Goal: Transaction & Acquisition: Purchase product/service

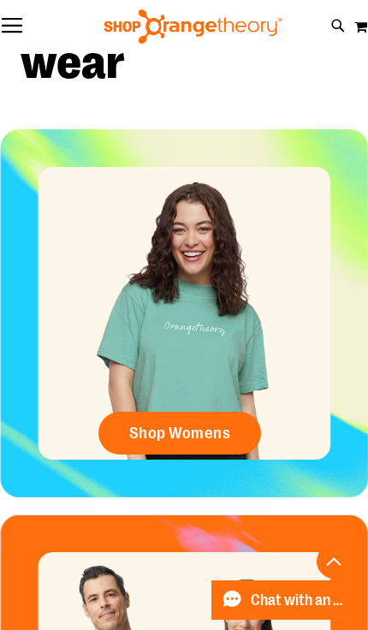
scroll to position [613, 0]
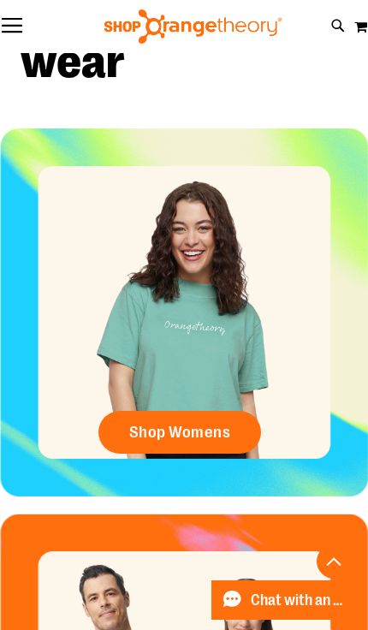
click at [152, 435] on span "Shop Womens" at bounding box center [180, 432] width 102 height 19
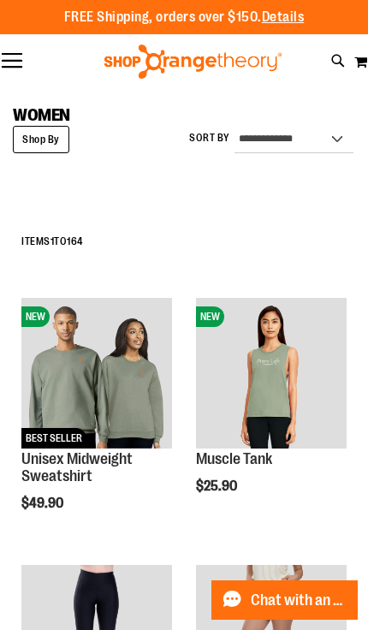
click at [11, 64] on button "Toggle Nav" at bounding box center [12, 61] width 24 height 17
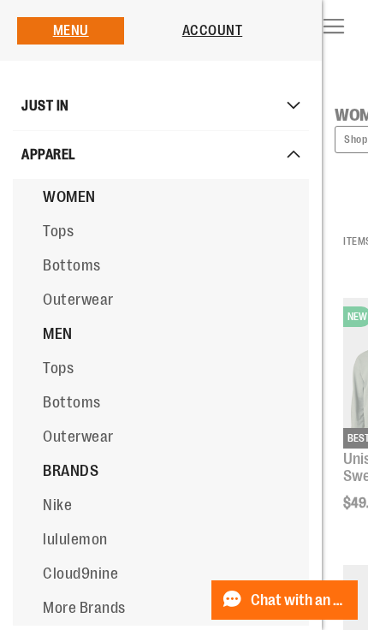
click at [49, 239] on span "Tops" at bounding box center [58, 230] width 31 height 17
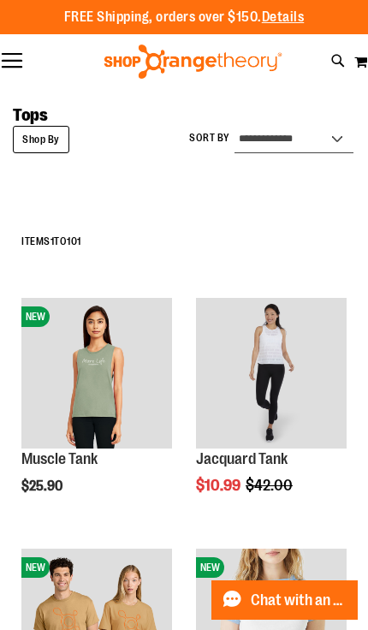
click at [314, 146] on select "**********" at bounding box center [293, 139] width 119 height 27
select select "*********"
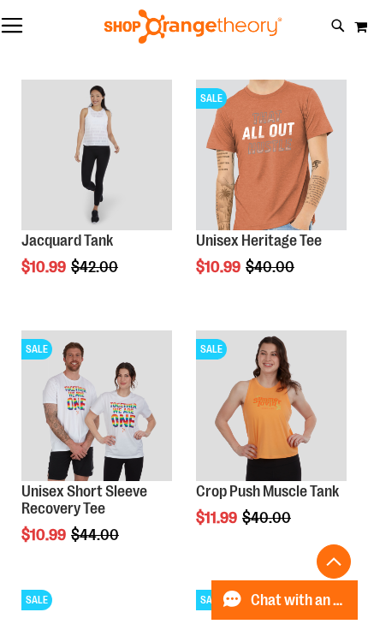
scroll to position [720, 0]
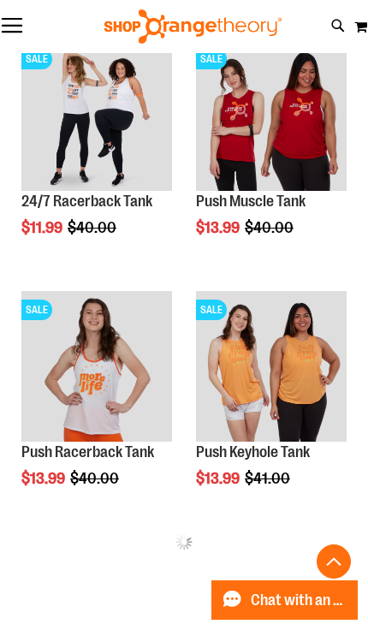
scroll to position [1262, 0]
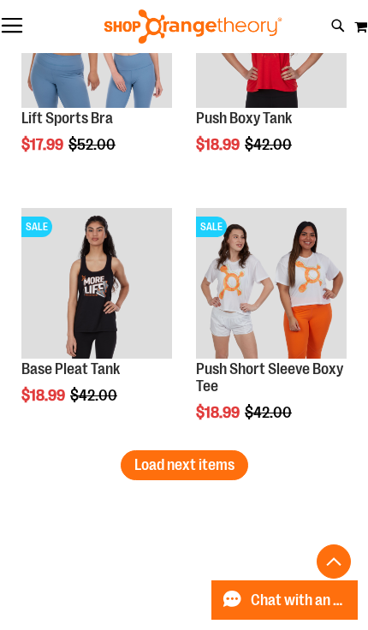
scroll to position [4354, 0]
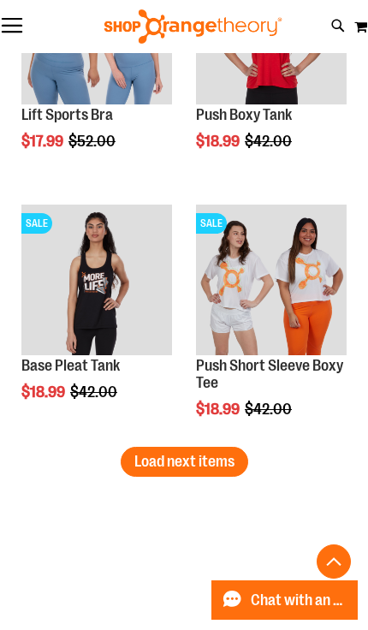
click at [163, 467] on span "Load next items" at bounding box center [184, 460] width 100 height 17
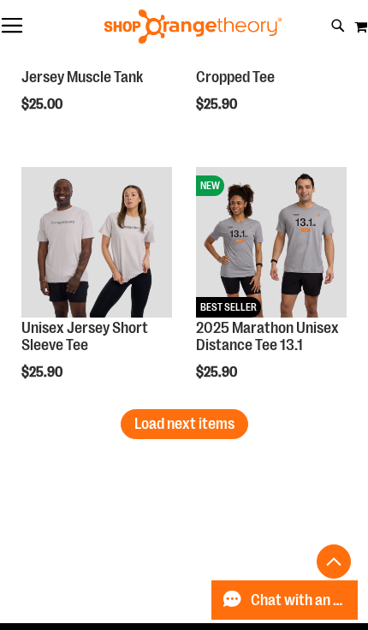
scroll to position [6021, 0]
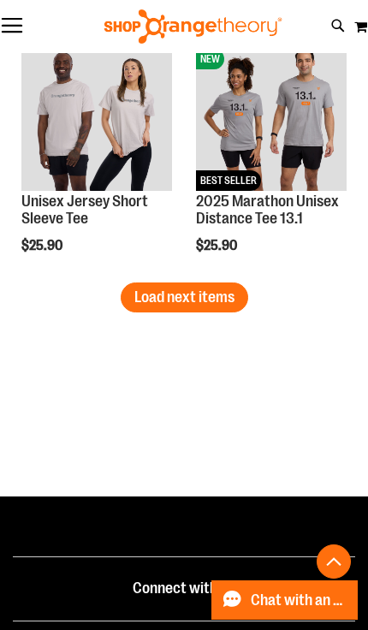
click at [157, 299] on span "Load next items" at bounding box center [184, 296] width 100 height 17
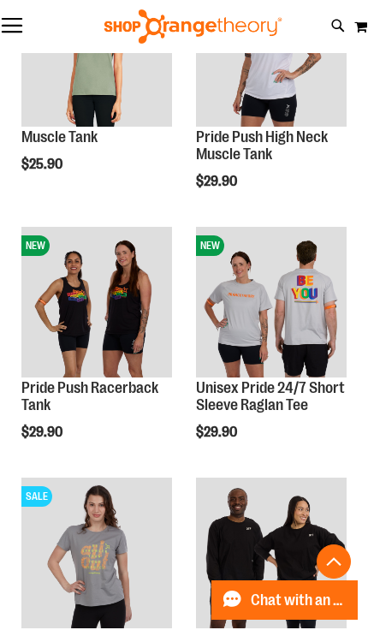
scroll to position [6357, 0]
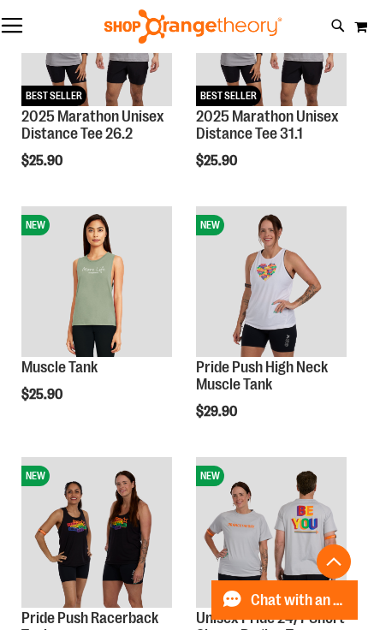
click at [91, 304] on img "product" at bounding box center [96, 281] width 151 height 151
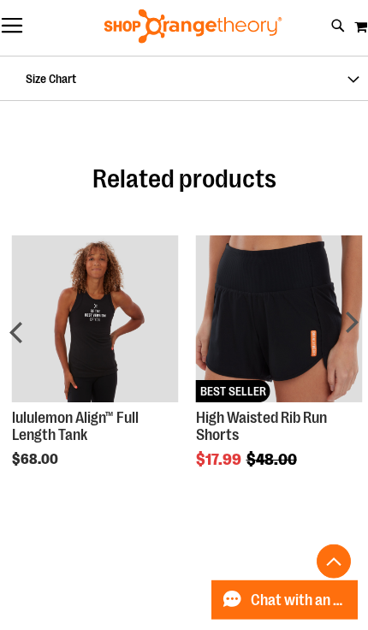
scroll to position [1045, 0]
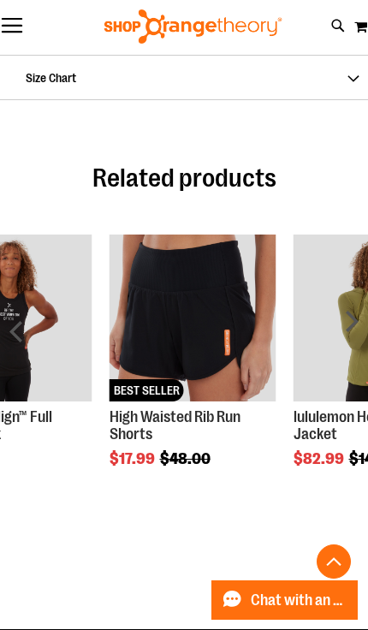
click at [135, 347] on img "Product Page Link" at bounding box center [192, 317] width 167 height 167
